Goal: Information Seeking & Learning: Learn about a topic

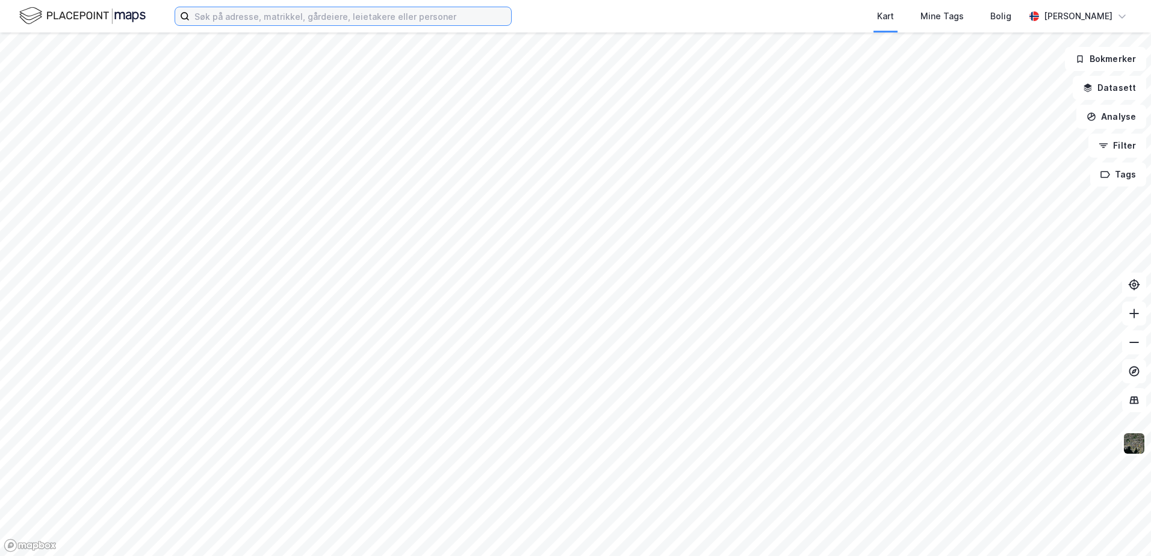
click at [382, 17] on input at bounding box center [350, 16] width 321 height 18
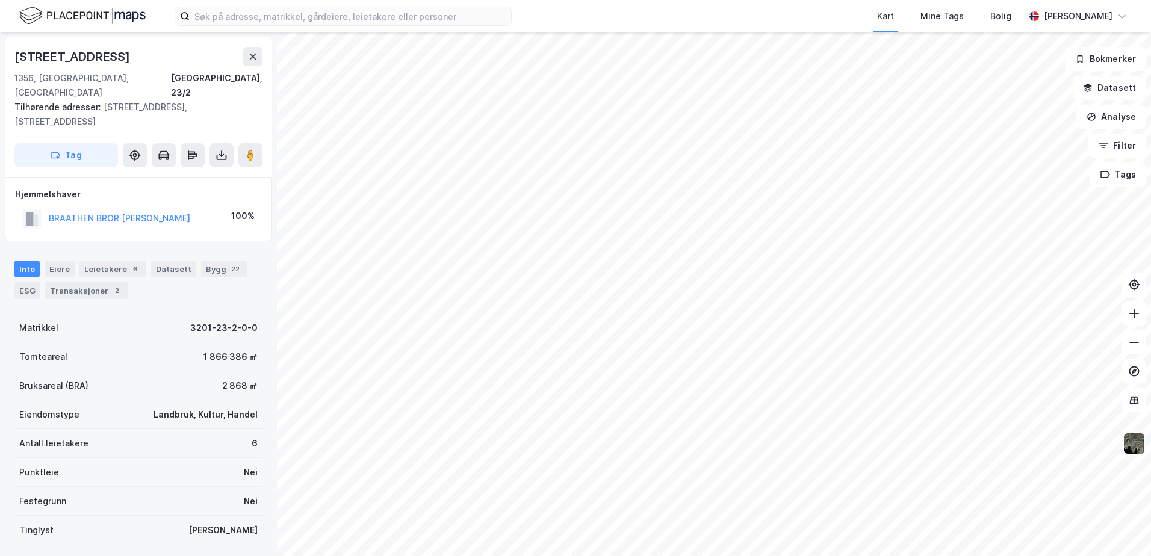
click at [1127, 442] on img at bounding box center [1134, 443] width 23 height 23
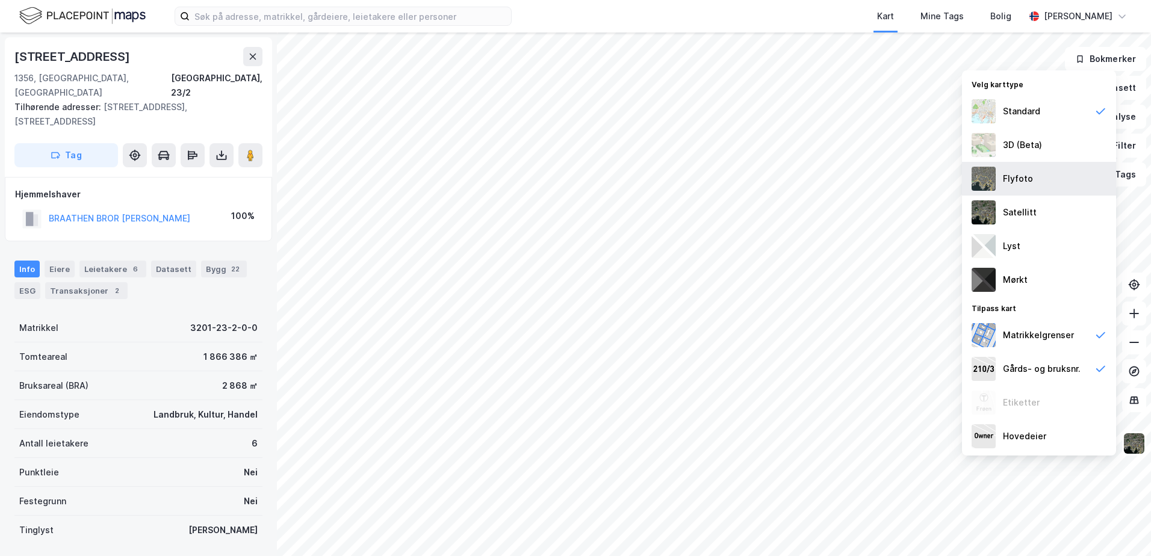
click at [1025, 175] on div "Flyfoto" at bounding box center [1018, 179] width 30 height 14
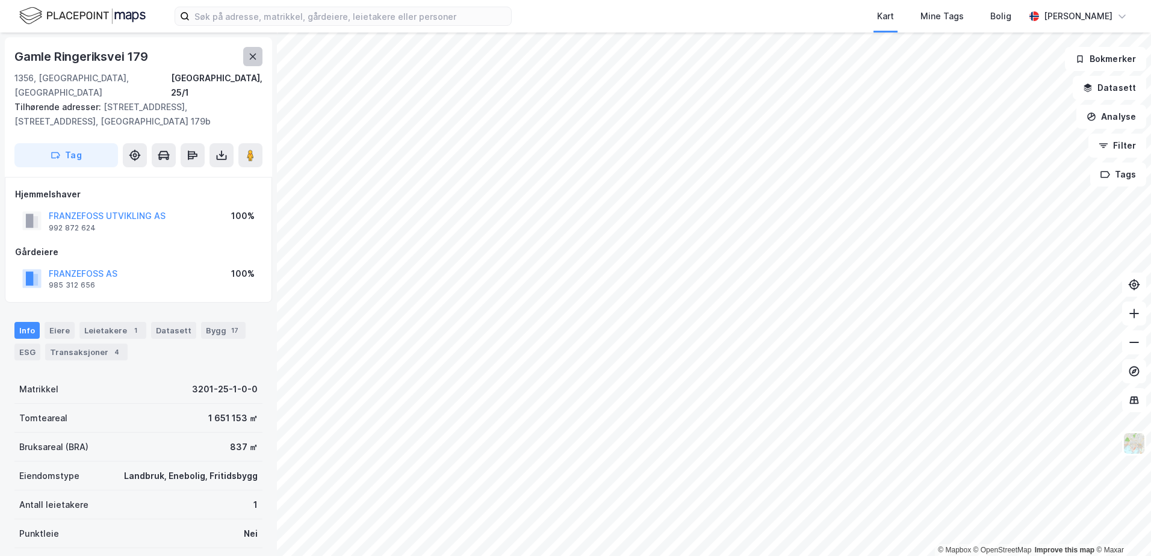
click at [250, 57] on icon at bounding box center [253, 57] width 10 height 10
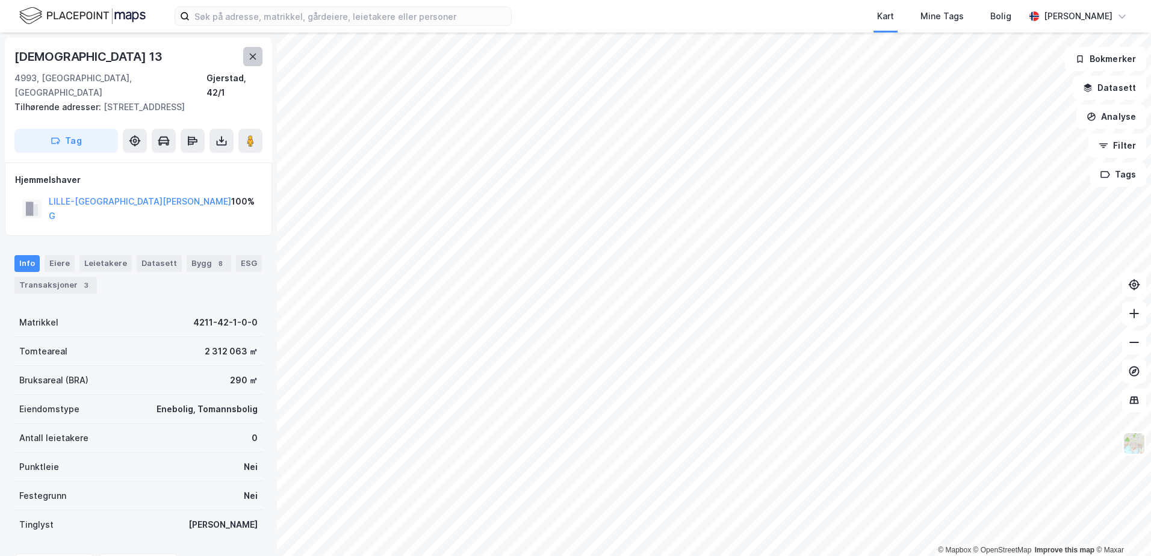
click at [256, 57] on icon at bounding box center [253, 57] width 10 height 10
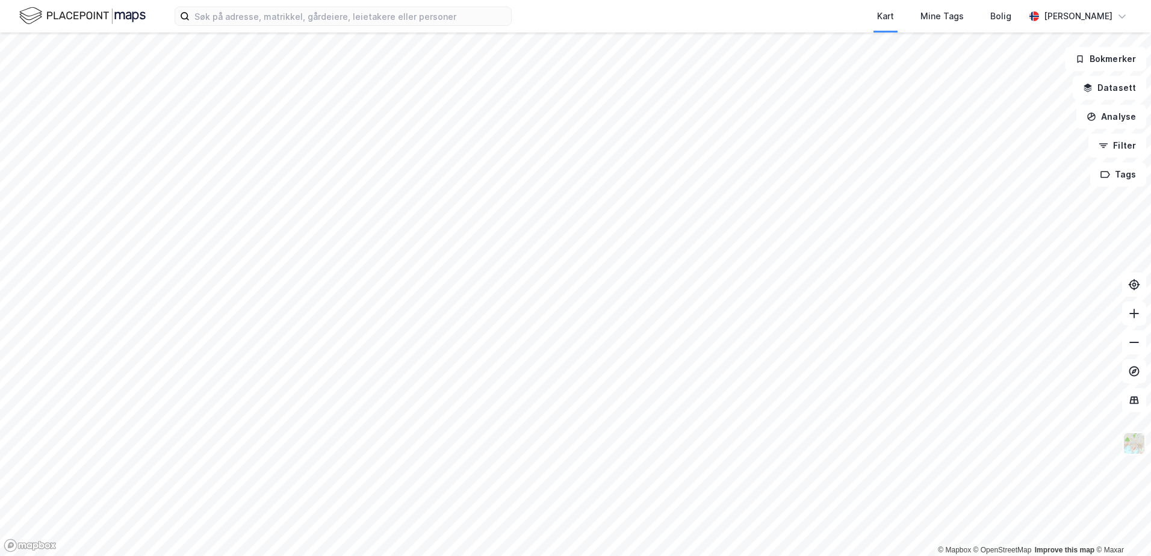
click at [1131, 439] on img at bounding box center [1134, 443] width 23 height 23
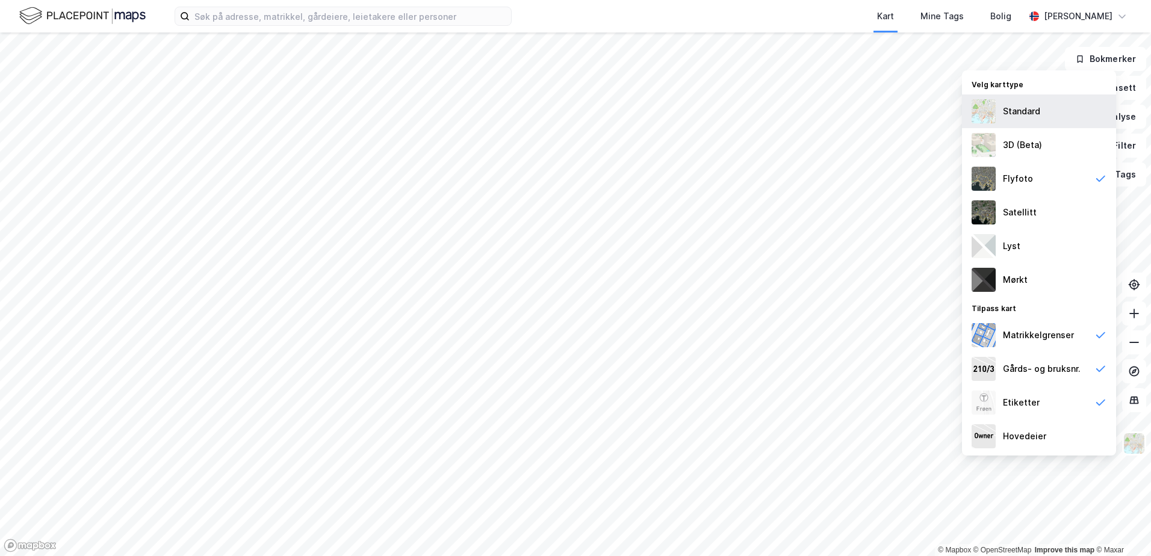
click at [1011, 110] on div "Standard" at bounding box center [1021, 111] width 37 height 14
